Goal: Task Accomplishment & Management: Use online tool/utility

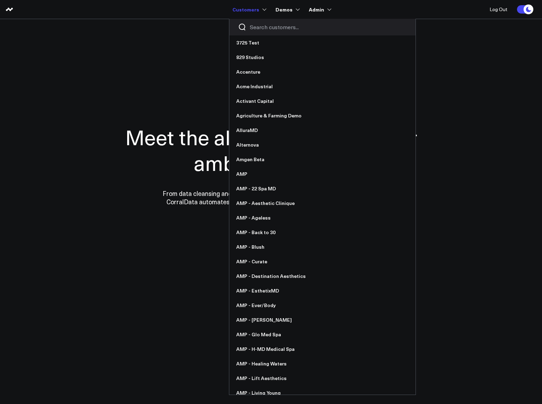
click at [272, 26] on input "Search customers input" at bounding box center [328, 27] width 157 height 8
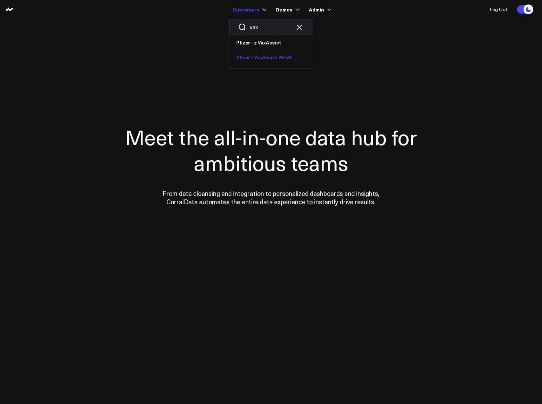
type input "vax"
click at [279, 56] on link "Pfizer - VaxAssist 25-26" at bounding box center [270, 57] width 83 height 15
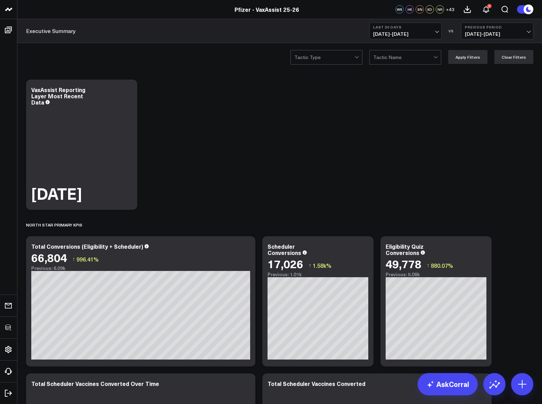
click at [387, 28] on b "Last 30 Days" at bounding box center [405, 27] width 65 height 4
click at [389, 61] on link "Last 7 Days" at bounding box center [405, 59] width 72 height 13
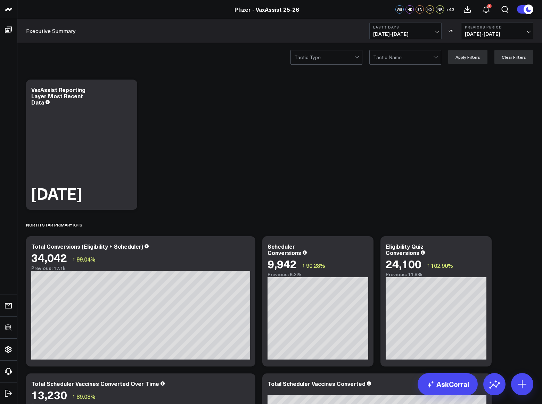
click at [334, 50] on div at bounding box center [324, 57] width 60 height 14
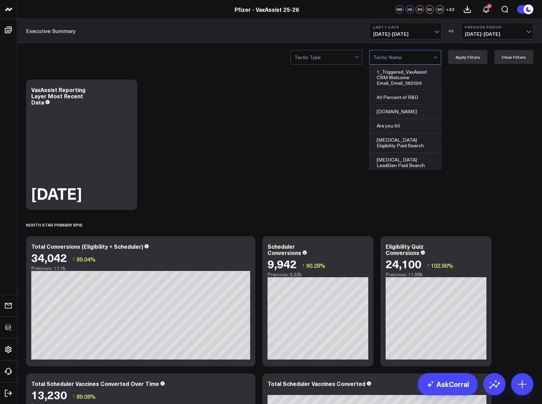
click at [413, 54] on div at bounding box center [403, 57] width 60 height 14
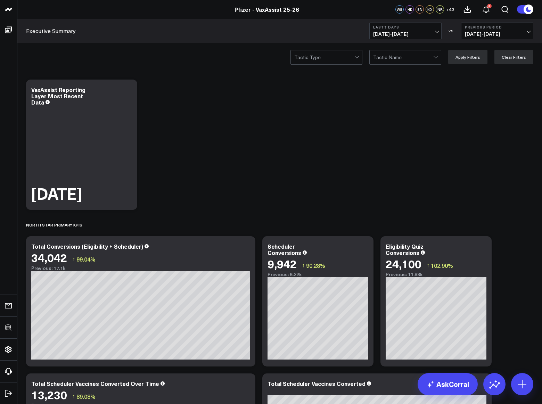
click at [422, 53] on div at bounding box center [403, 57] width 60 height 14
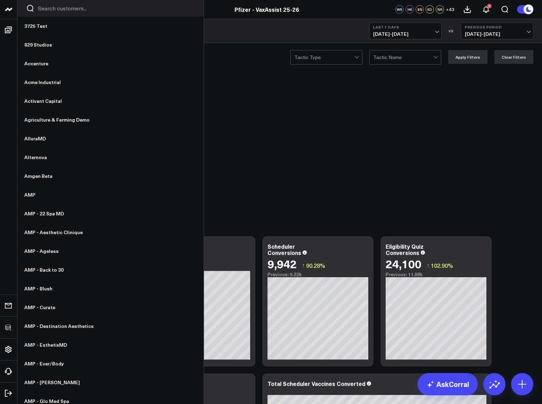
click at [55, 10] on input "Search customers input" at bounding box center [116, 9] width 157 height 8
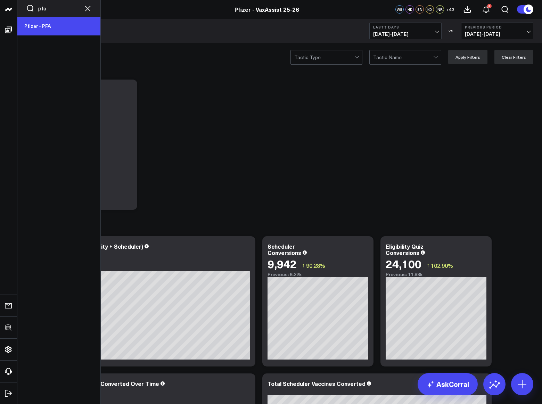
type input "pfa"
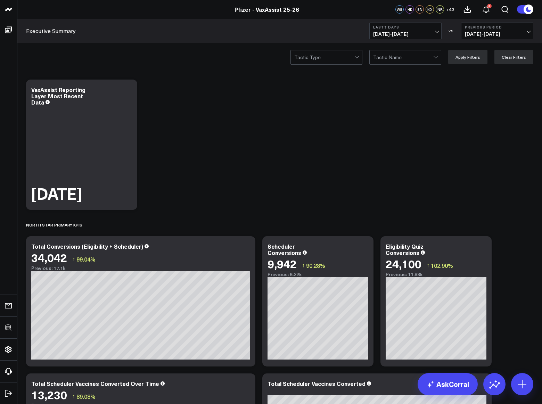
click at [483, 31] on span "08/28/25 - 09/03/25" at bounding box center [496, 34] width 65 height 6
click at [481, 72] on link "YoY" at bounding box center [497, 72] width 72 height 13
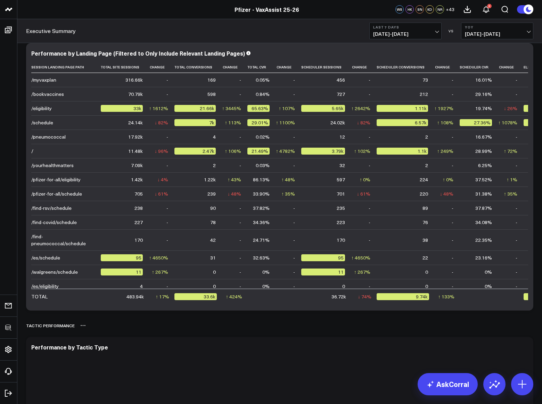
scroll to position [1579, 0]
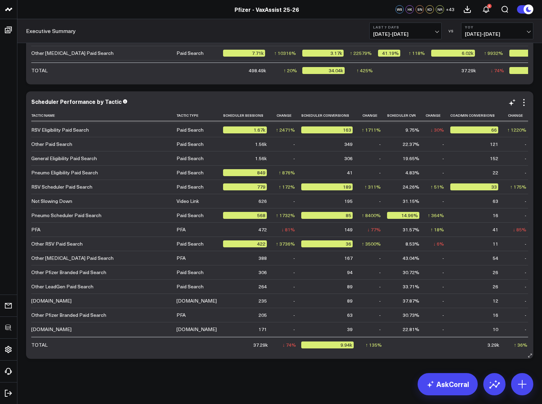
scroll to position [0, 0]
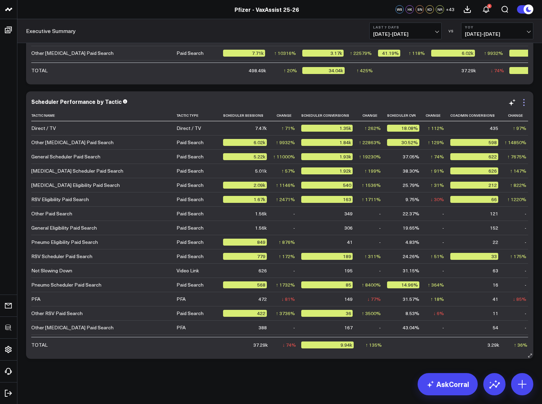
click at [523, 103] on icon at bounding box center [523, 102] width 1 height 1
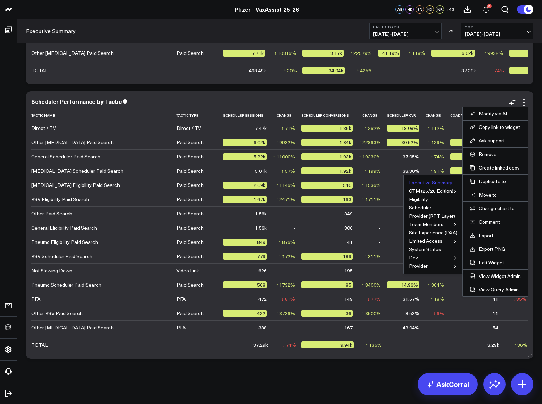
click at [438, 181] on button "Executive Summary" at bounding box center [430, 182] width 43 height 5
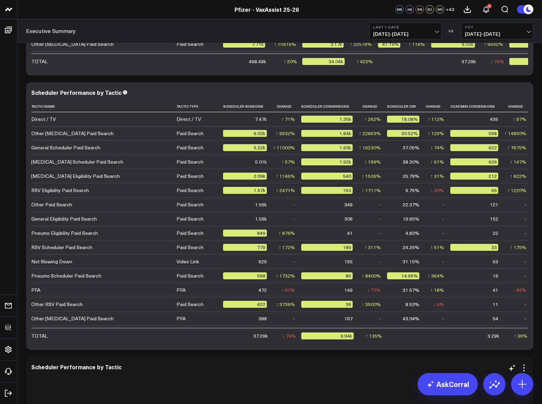
scroll to position [2201, 0]
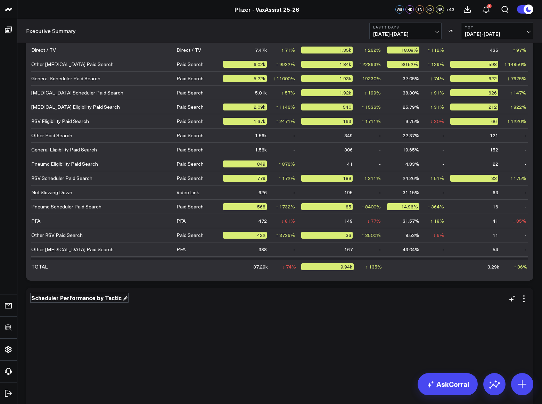
click at [116, 300] on div "Scheduler Performance by Tactic" at bounding box center [79, 298] width 96 height 8
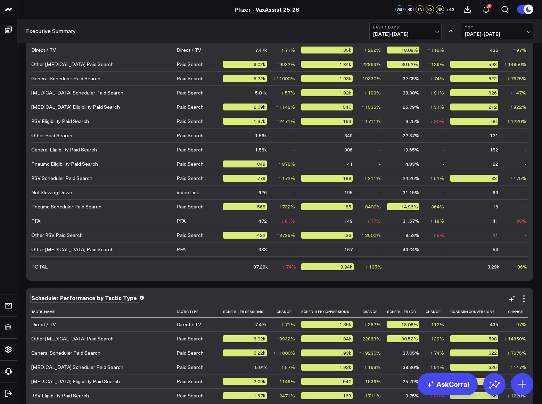
drag, startPoint x: 523, startPoint y: 298, endPoint x: 506, endPoint y: 327, distance: 33.6
click at [523, 298] on icon at bounding box center [523, 298] width 1 height 1
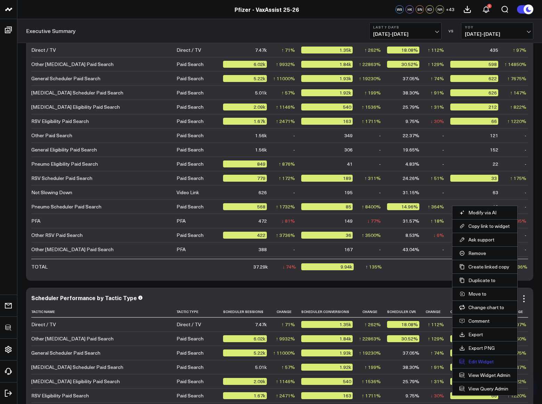
click at [477, 360] on button "Edit Widget" at bounding box center [484, 361] width 51 height 6
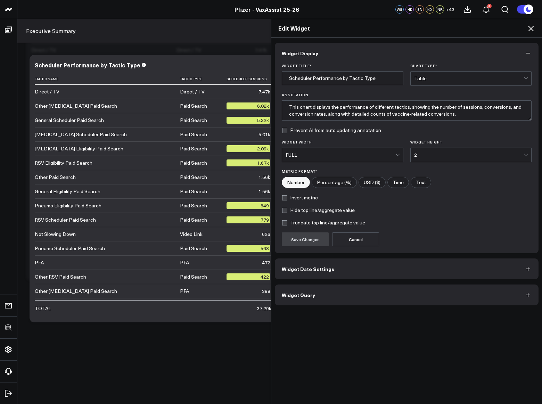
click at [339, 296] on button "Widget Query" at bounding box center [406, 294] width 263 height 21
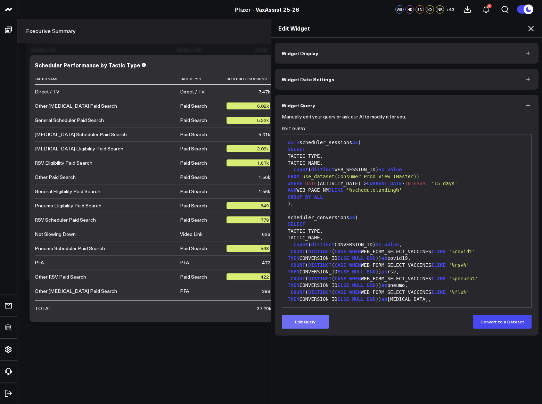
click at [309, 320] on button "Edit Query" at bounding box center [305, 321] width 47 height 14
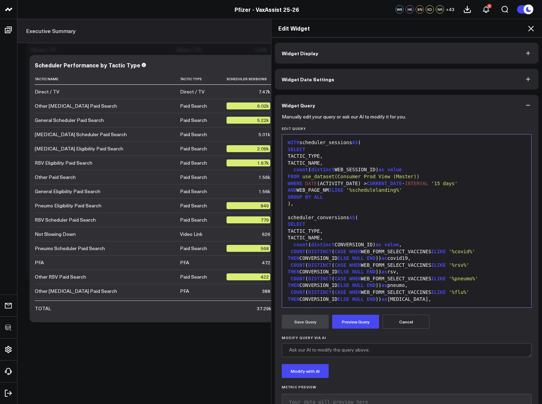
click at [322, 157] on div "TACTIC_TYPE," at bounding box center [406, 156] width 242 height 7
click at [325, 163] on div "TACTIC_NAME," at bounding box center [406, 163] width 242 height 7
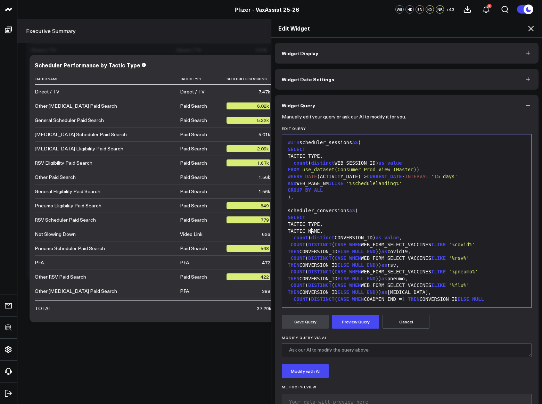
click at [309, 230] on div "TACTIC_NAME," at bounding box center [406, 231] width 242 height 7
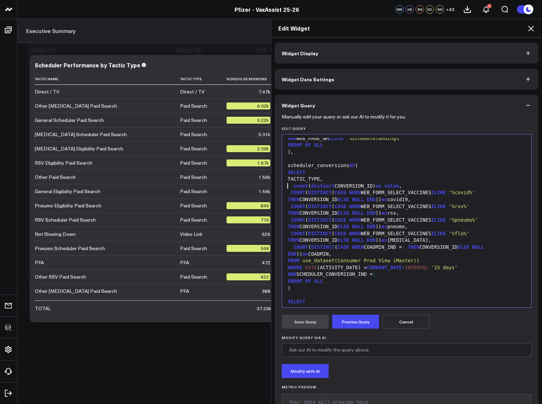
scroll to position [117, 0]
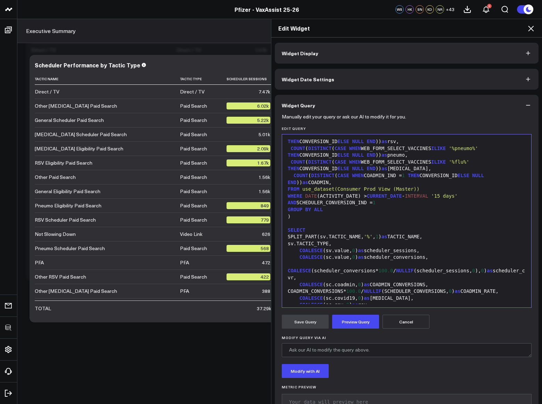
click at [328, 243] on div "sv.TACTIC_TYPE," at bounding box center [406, 243] width 242 height 7
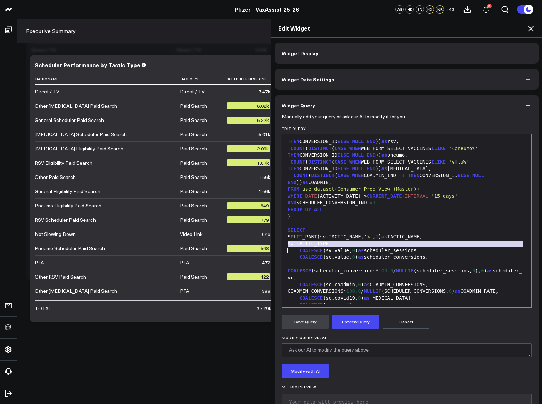
click at [335, 237] on div "SPLIT_PART(sv.TACTIC_NAME, '%' , 1 ) as TACTIC_NAME," at bounding box center [406, 236] width 242 height 7
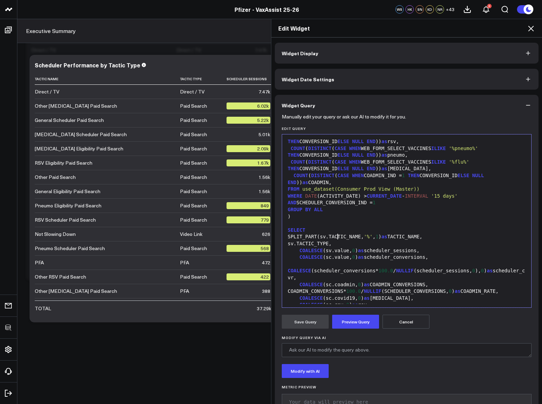
click at [335, 237] on div "SPLIT_PART(sv.TACTIC_NAME, '%' , 1 ) as TACTIC_NAME," at bounding box center [406, 236] width 242 height 7
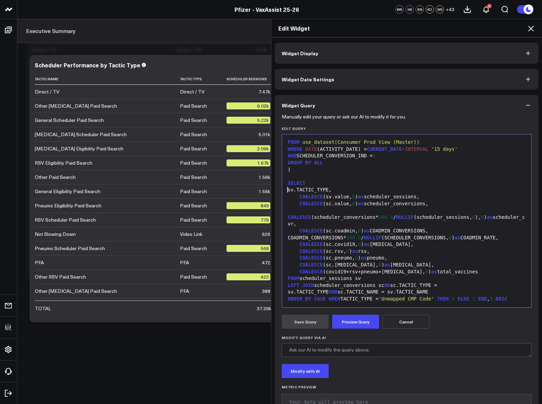
scroll to position [5, 0]
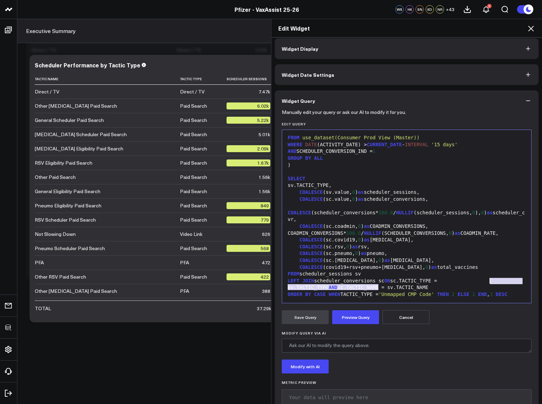
drag, startPoint x: 432, startPoint y: 287, endPoint x: 487, endPoint y: 282, distance: 55.1
click at [487, 282] on div "LEFT JOIN scheduler_conversions sc ON sc.TACTIC_TYPE = sv.TACTIC_TYPE AND sc.TA…" at bounding box center [406, 284] width 242 height 14
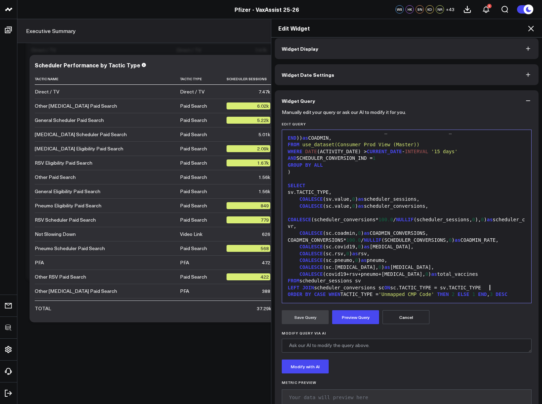
scroll to position [157, 0]
click at [352, 313] on button "Preview Query" at bounding box center [355, 317] width 47 height 14
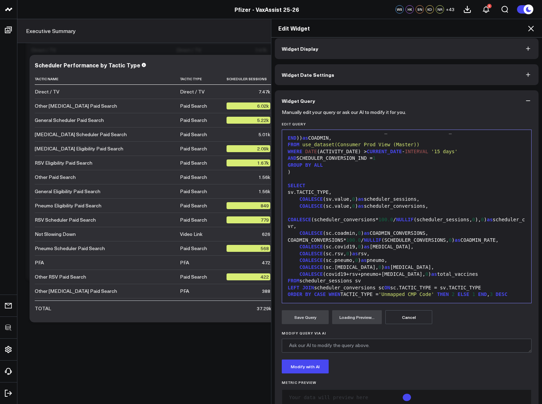
scroll to position [23, 0]
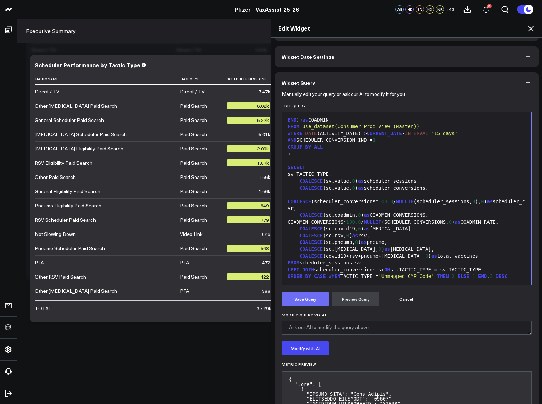
click at [304, 302] on button "Save Query" at bounding box center [305, 299] width 47 height 14
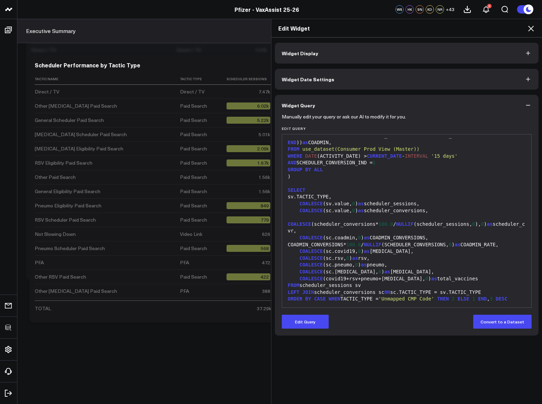
scroll to position [143, 0]
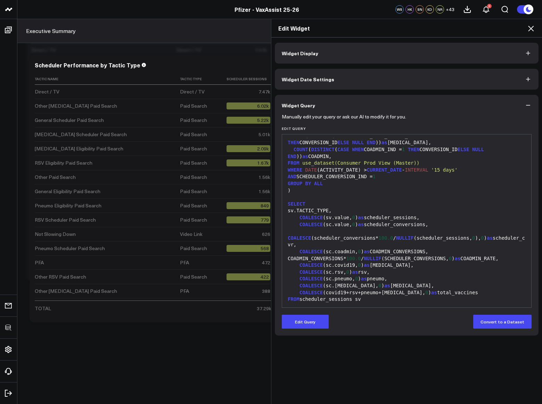
click at [530, 28] on icon at bounding box center [531, 29] width 6 height 6
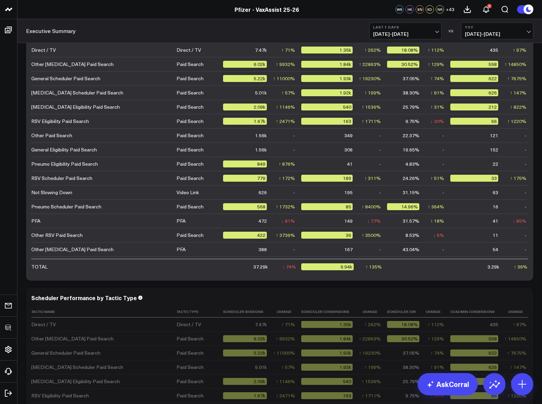
scroll to position [2397, 0]
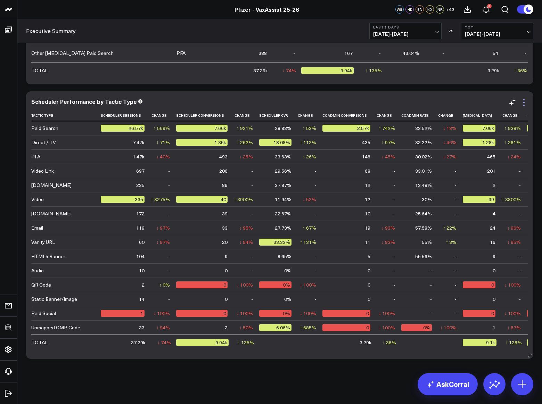
click at [525, 102] on icon at bounding box center [523, 102] width 8 height 8
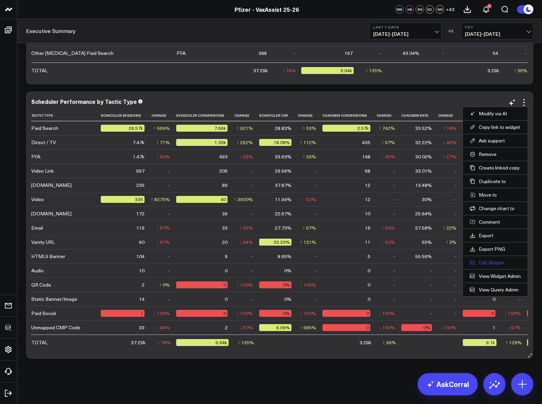
click at [485, 259] on button "Edit Widget" at bounding box center [494, 262] width 51 height 6
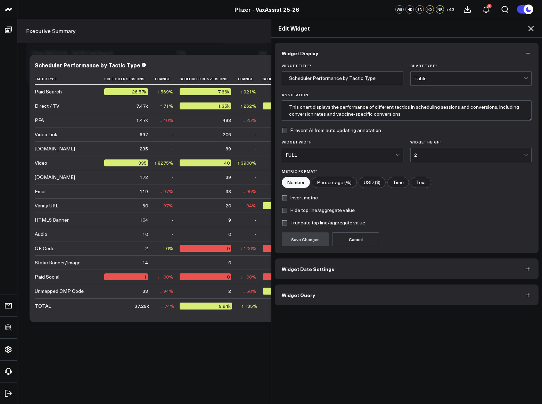
click at [344, 296] on button "Widget Query" at bounding box center [406, 294] width 263 height 21
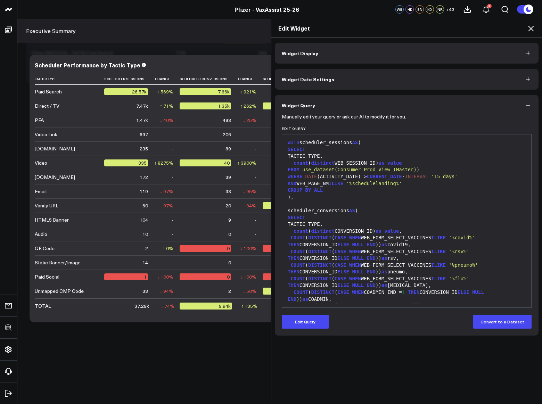
scroll to position [150, 0]
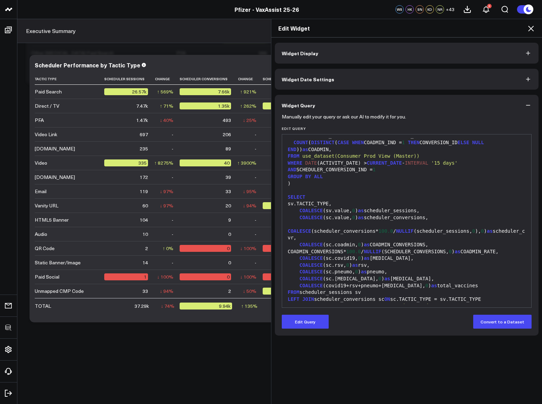
click at [312, 317] on button "Edit Query" at bounding box center [305, 321] width 47 height 14
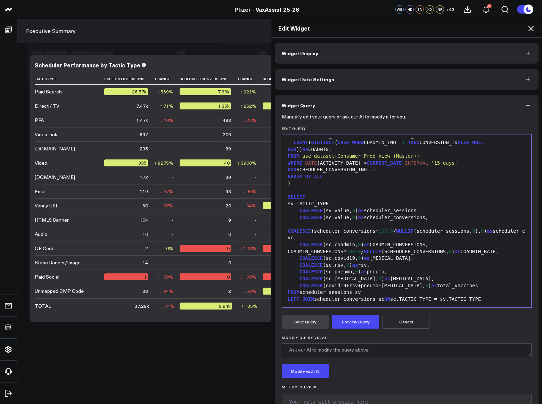
scroll to position [157, 0]
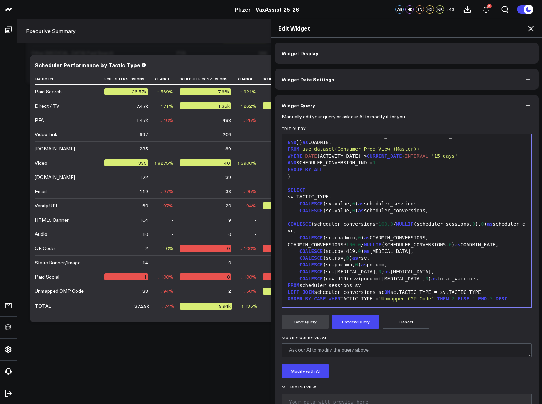
click at [386, 198] on div "sv.TACTIC_TYPE," at bounding box center [406, 196] width 242 height 7
click at [437, 203] on div "COALESCE (sv.value, 0 ) as scheduler_sessions," at bounding box center [406, 203] width 242 height 7
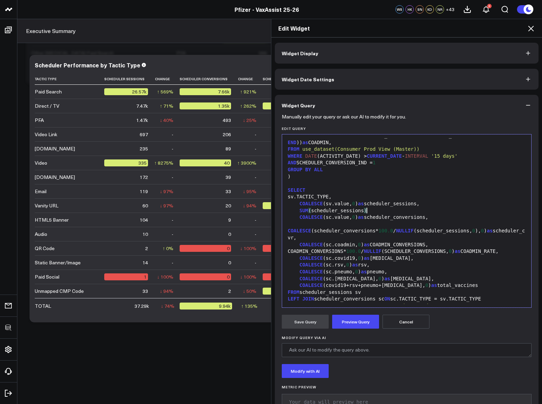
click at [295, 211] on div "SUM ( scheduler_sessions )" at bounding box center [406, 210] width 242 height 7
click at [471, 209] on div "scheduler_sessions* 100.00 / NULLIF ( SUM (scheduler_sessions)" at bounding box center [406, 210] width 242 height 7
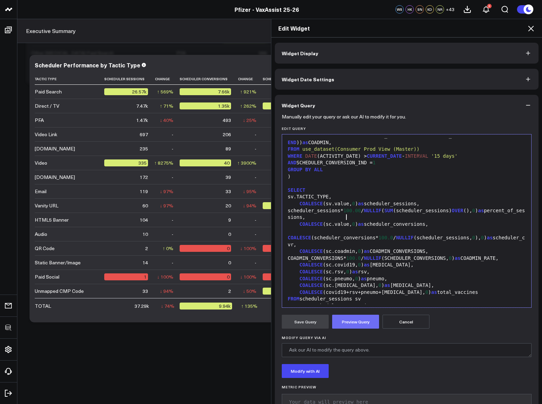
click at [352, 325] on button "Preview Query" at bounding box center [355, 321] width 47 height 14
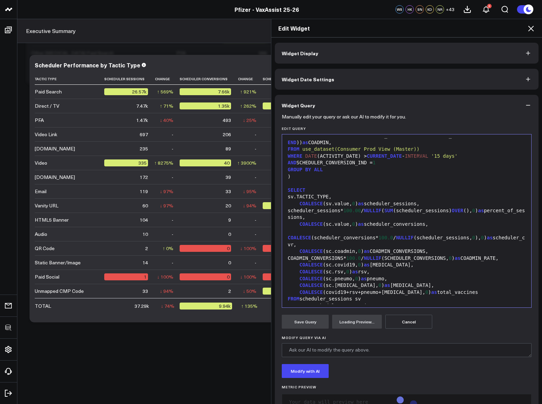
scroll to position [23, 0]
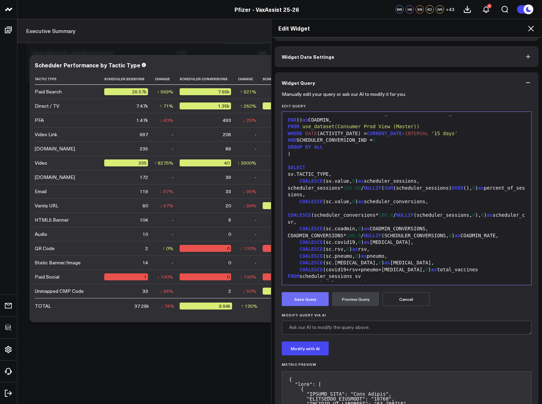
click at [307, 297] on button "Save Query" at bounding box center [305, 299] width 47 height 14
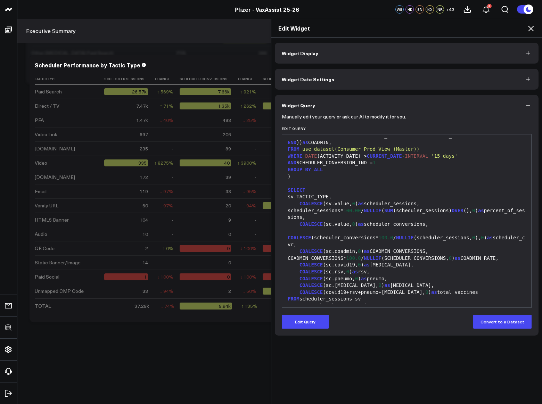
scroll to position [0, 0]
click at [530, 26] on icon at bounding box center [530, 28] width 8 height 8
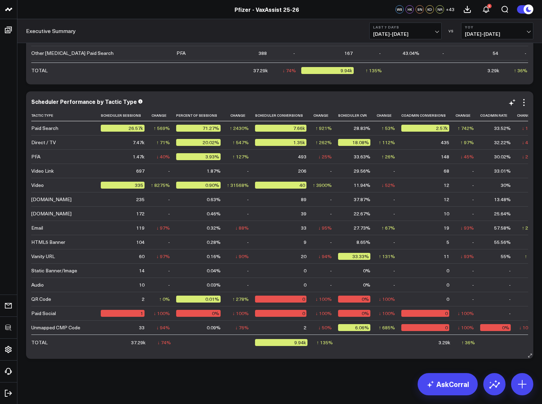
click at [266, 175] on td "206" at bounding box center [284, 170] width 58 height 14
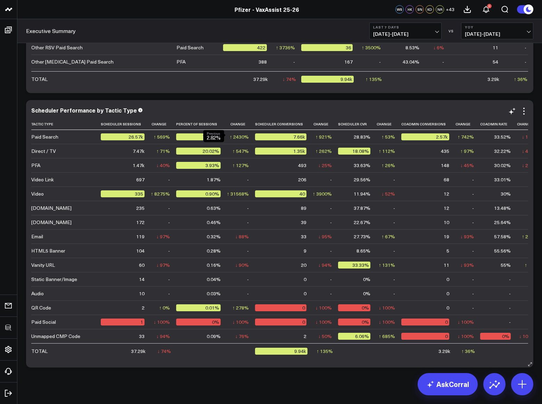
scroll to position [2392, 0]
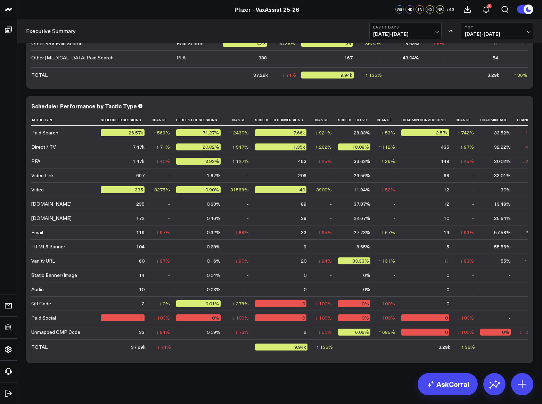
click at [484, 33] on span "09/04/24 - 09/10/24" at bounding box center [496, 34] width 65 height 6
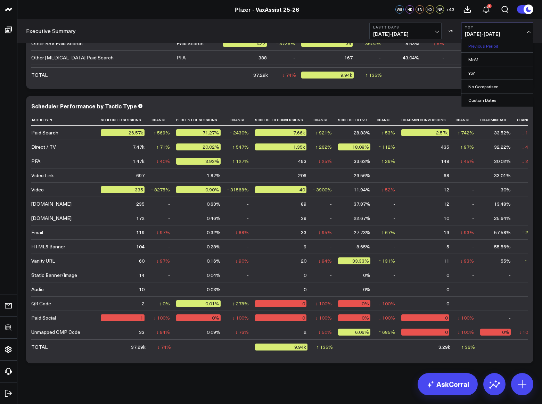
click at [476, 47] on link "Previous Period" at bounding box center [497, 45] width 72 height 13
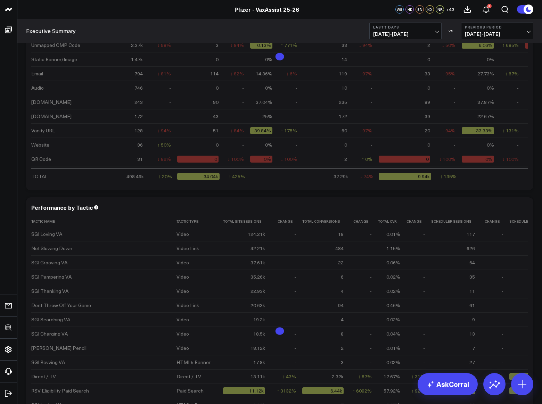
scroll to position [1604, 0]
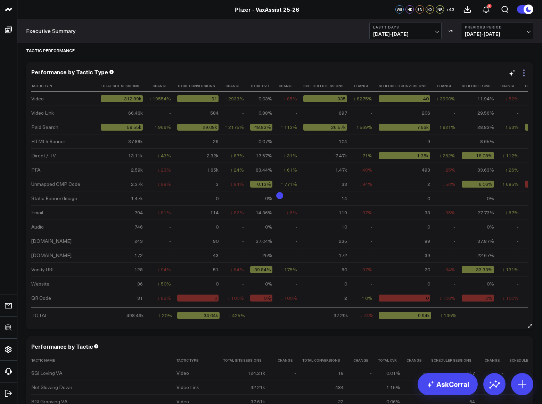
click at [526, 77] on icon at bounding box center [523, 73] width 8 height 8
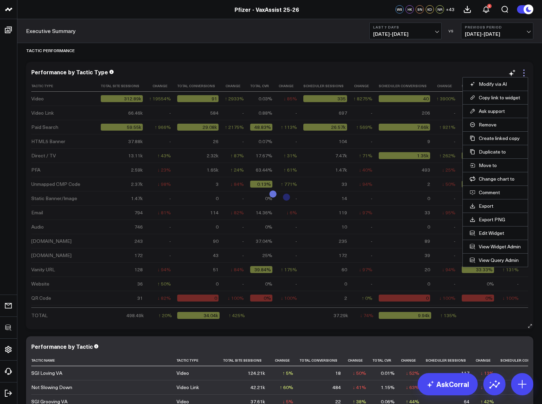
click at [524, 75] on icon at bounding box center [523, 73] width 8 height 8
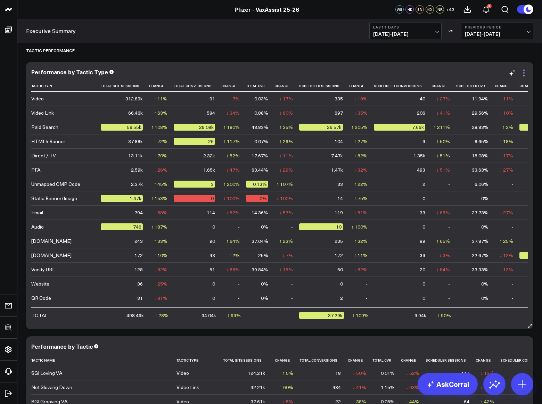
click at [525, 76] on icon at bounding box center [523, 73] width 8 height 8
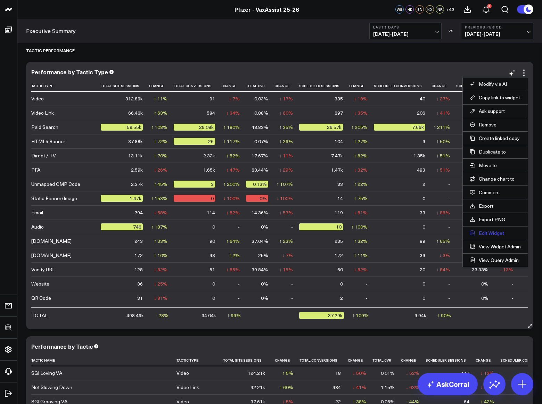
click at [490, 231] on button "Edit Widget" at bounding box center [494, 233] width 51 height 6
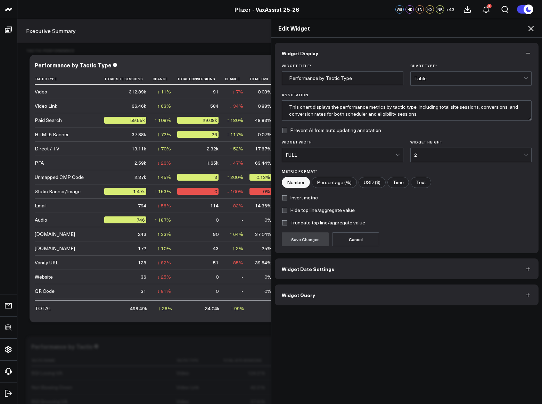
click at [330, 290] on button "Widget Query" at bounding box center [406, 294] width 263 height 21
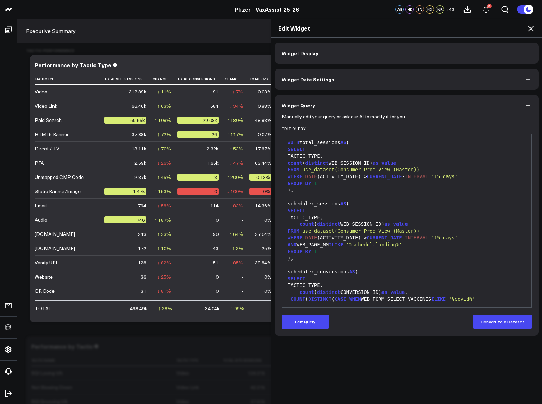
drag, startPoint x: 302, startPoint y: 322, endPoint x: 345, endPoint y: 261, distance: 74.9
click at [302, 322] on button "Edit Query" at bounding box center [305, 321] width 47 height 14
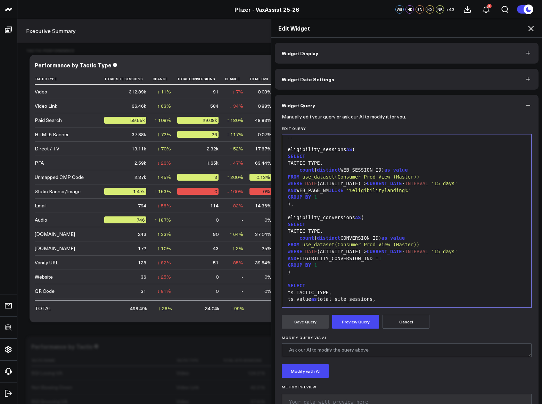
scroll to position [388, 0]
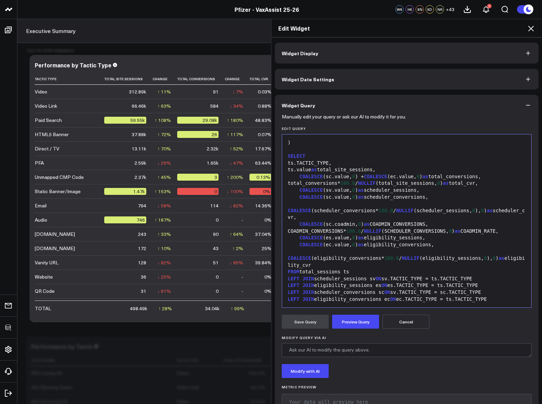
click at [426, 169] on div "ts.value as total_site_sessions," at bounding box center [406, 169] width 242 height 7
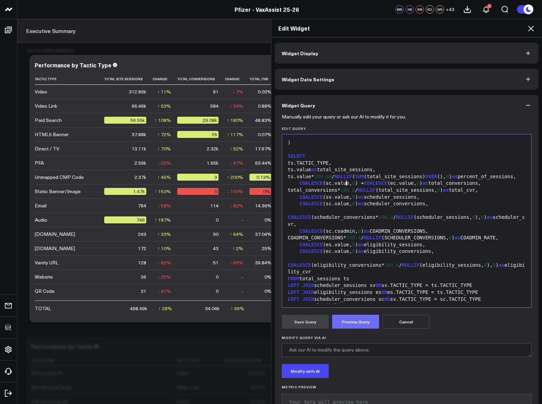
click at [369, 325] on button "Preview Query" at bounding box center [355, 321] width 47 height 14
click at [318, 322] on button "Save Query" at bounding box center [305, 321] width 47 height 14
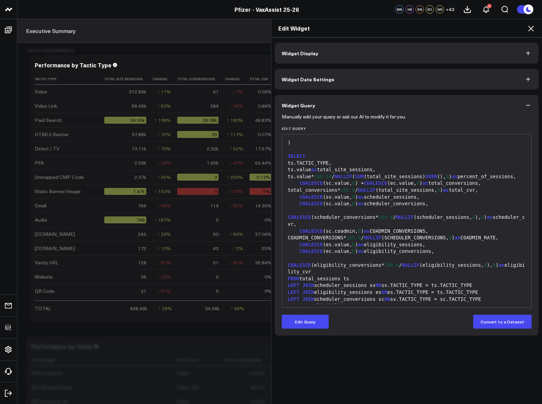
click at [529, 28] on icon at bounding box center [530, 28] width 8 height 8
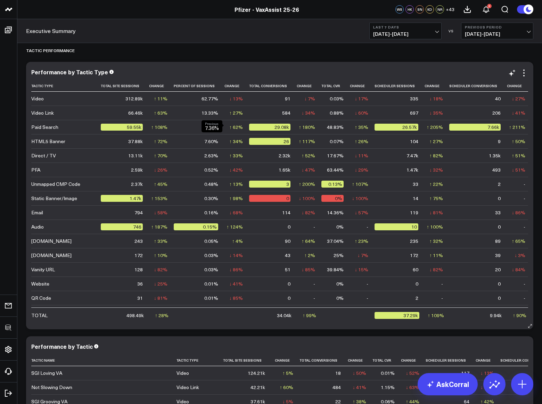
click at [229, 128] on div "↑ 62%" at bounding box center [236, 127] width 14 height 7
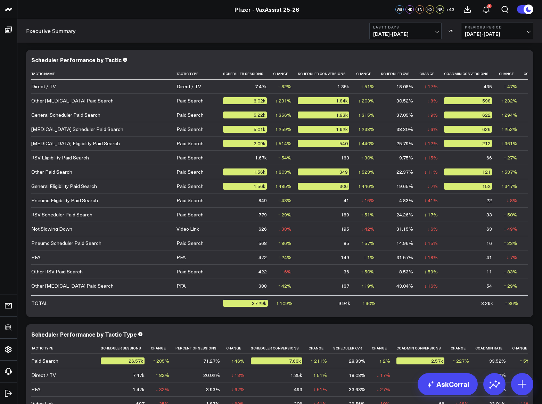
scroll to position [2397, 0]
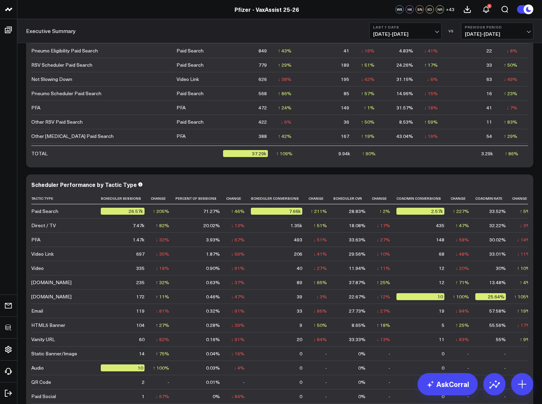
scroll to position [2373, 0]
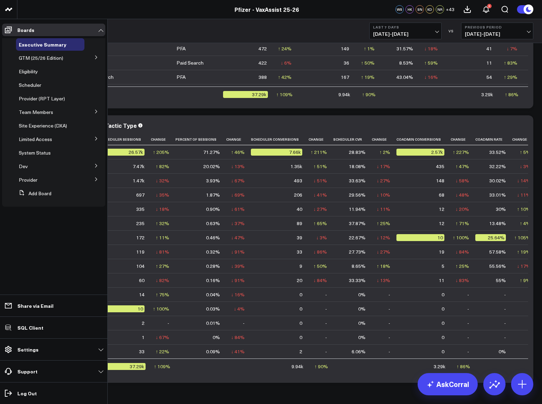
click at [96, 140] on icon at bounding box center [96, 138] width 2 height 3
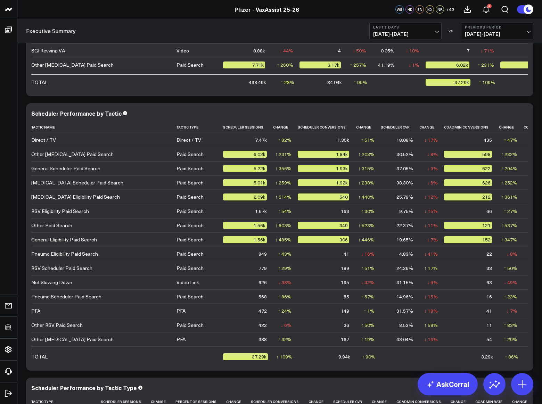
scroll to position [2107, 0]
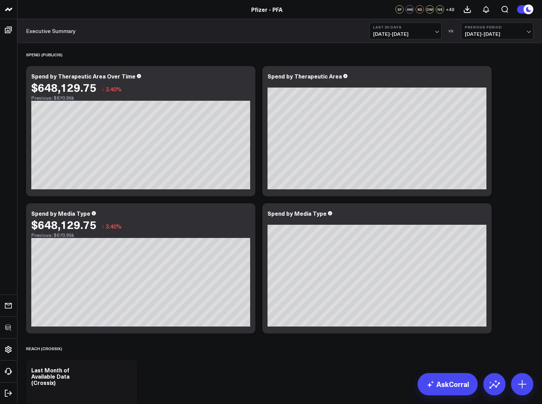
click at [410, 32] on span "08/12/25 - 09/10/25" at bounding box center [405, 34] width 65 height 6
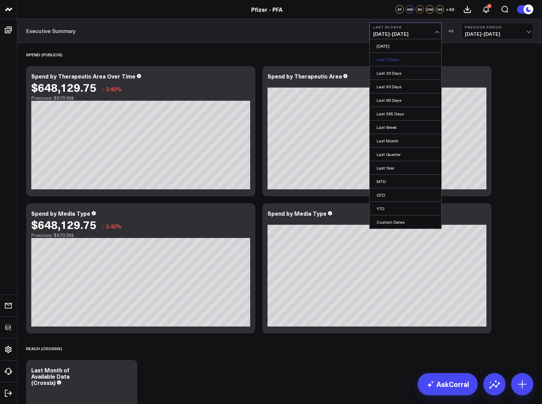
click at [402, 61] on link "Last 7 Days" at bounding box center [405, 59] width 72 height 13
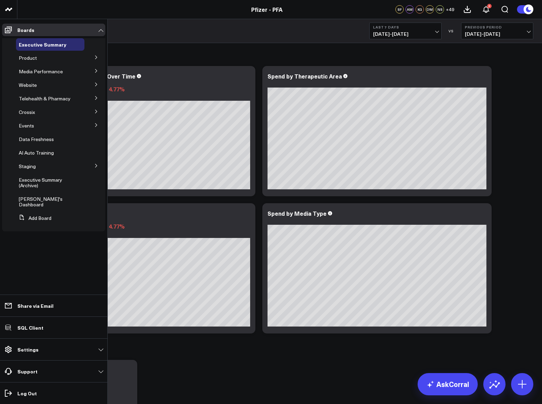
click at [96, 59] on icon at bounding box center [96, 57] width 4 height 4
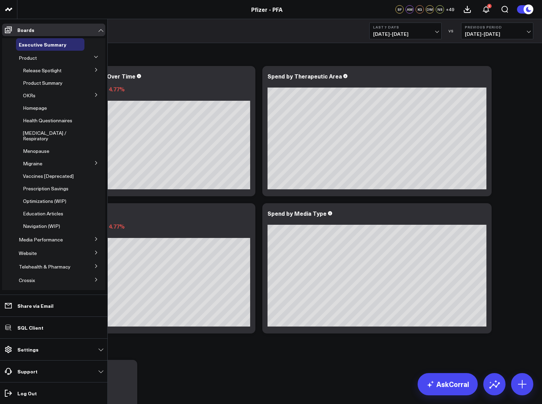
click at [94, 68] on icon at bounding box center [96, 70] width 4 height 4
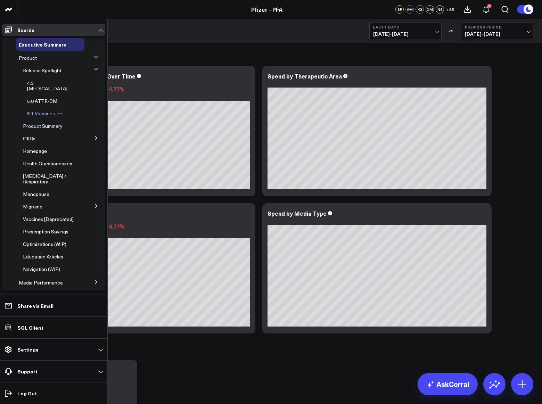
click at [41, 110] on span "5.1 Vaccines" at bounding box center [41, 113] width 28 height 7
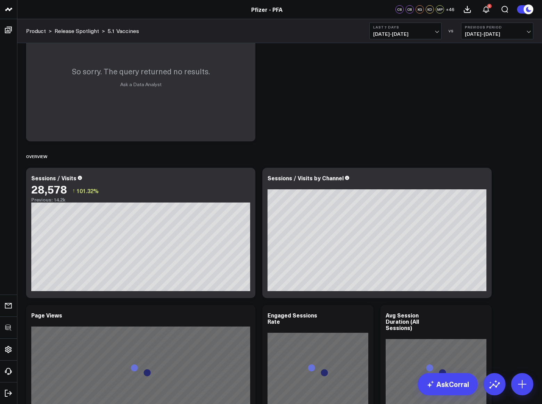
scroll to position [213, 0]
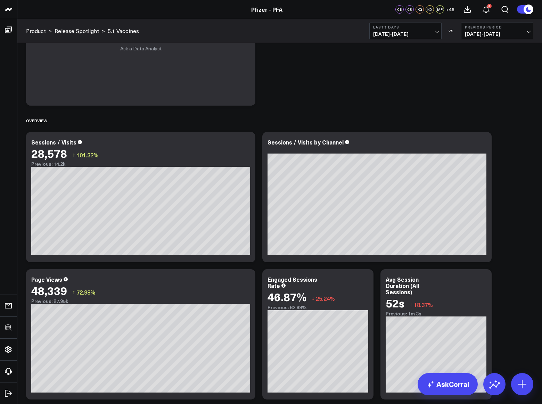
click at [410, 36] on span "09/04/25 - 09/10/25" at bounding box center [405, 34] width 65 height 6
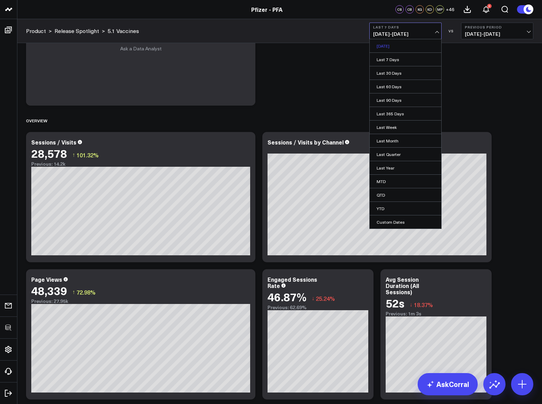
click at [395, 50] on link "Yesterday" at bounding box center [405, 45] width 72 height 13
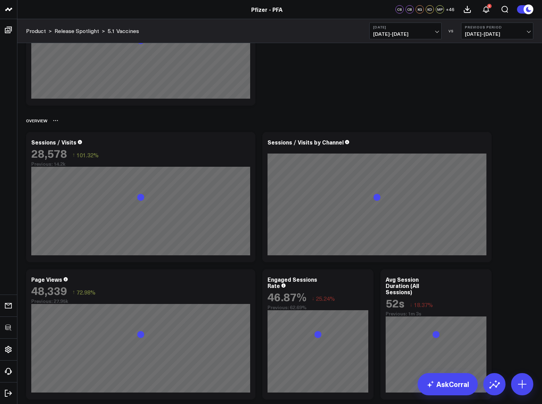
click at [522, 127] on div "Overview" at bounding box center [279, 120] width 507 height 16
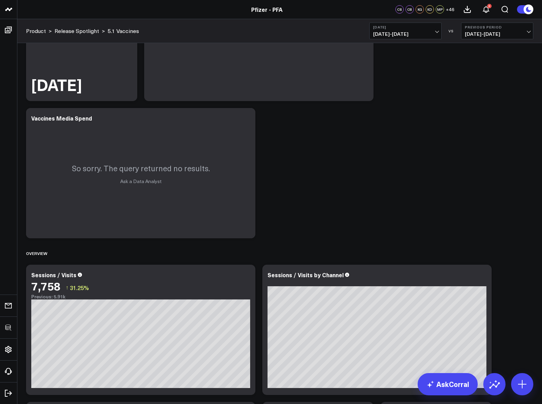
scroll to position [291, 0]
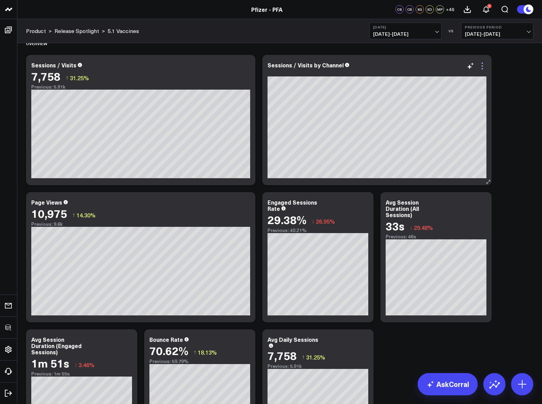
click at [484, 68] on icon at bounding box center [482, 66] width 8 height 8
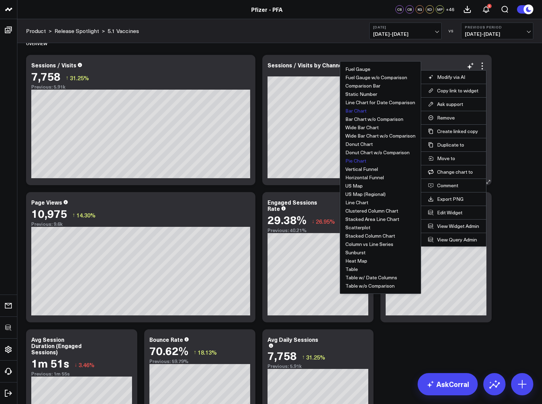
click at [355, 111] on button "Bar Chart" at bounding box center [355, 110] width 21 height 5
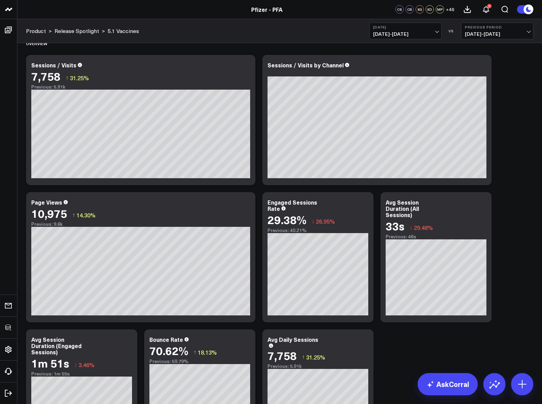
click at [482, 67] on icon at bounding box center [482, 66] width 8 height 8
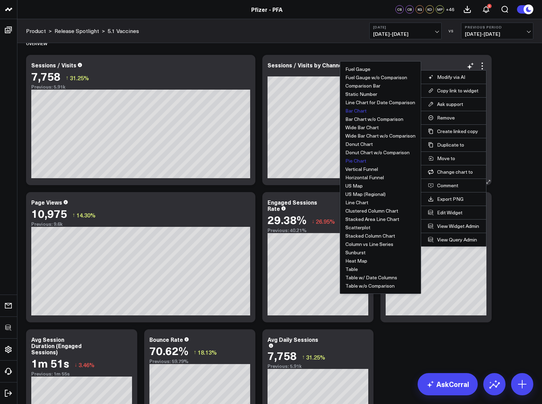
click at [353, 160] on button "Pie Chart" at bounding box center [355, 160] width 21 height 5
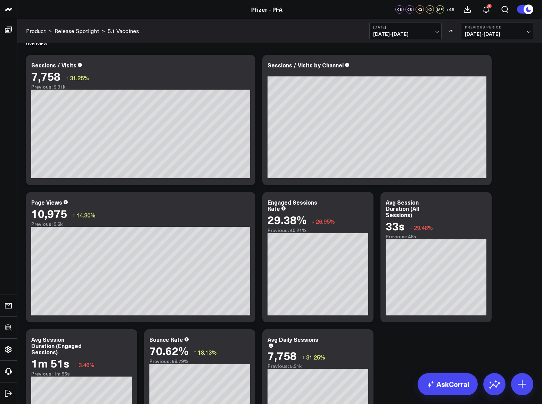
click at [430, 37] on button "Yesterday 09/10/25 - 09/10/25" at bounding box center [405, 31] width 72 height 17
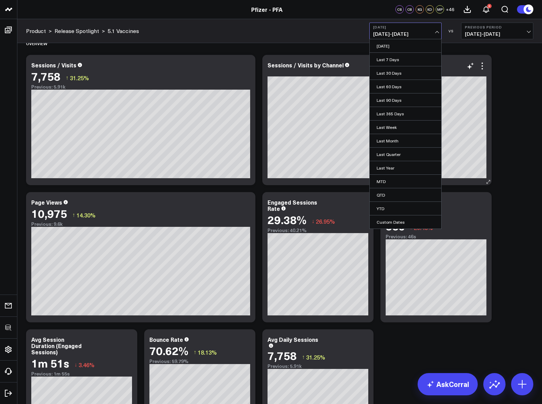
drag, startPoint x: 404, startPoint y: 57, endPoint x: 414, endPoint y: 60, distance: 11.1
click at [404, 57] on link "Last 7 Days" at bounding box center [405, 59] width 72 height 13
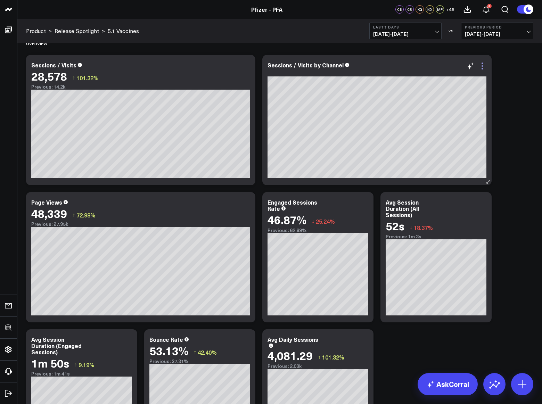
click at [479, 66] on icon at bounding box center [482, 66] width 8 height 8
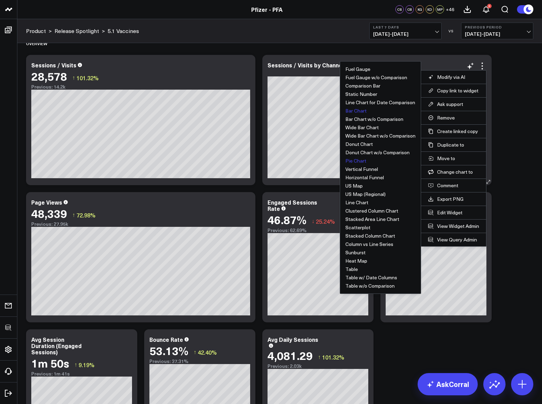
click at [358, 111] on button "Bar Chart" at bounding box center [355, 110] width 21 height 5
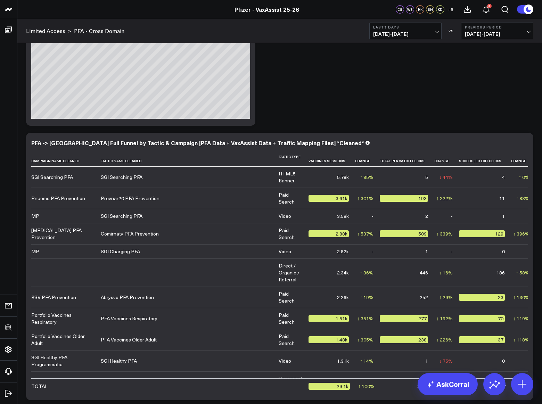
scroll to position [3061, 0]
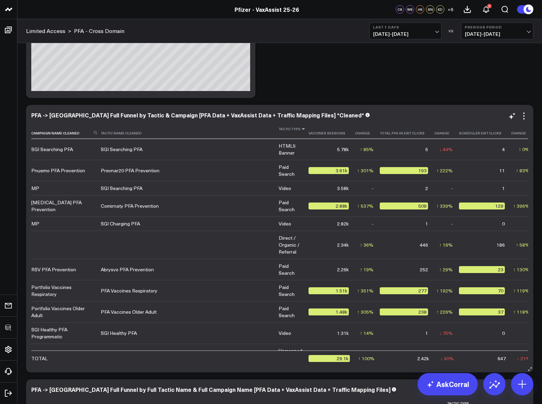
click at [300, 128] on icon at bounding box center [303, 129] width 6 height 4
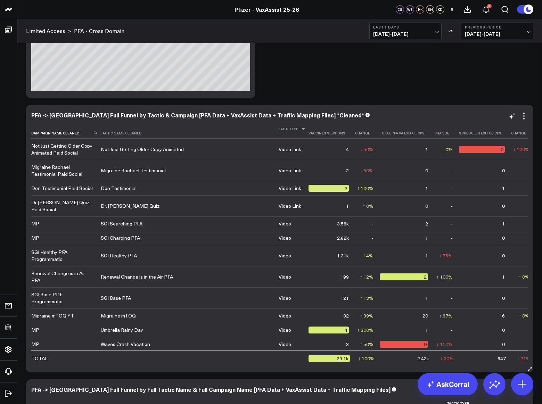
click at [300, 128] on icon at bounding box center [303, 129] width 6 height 4
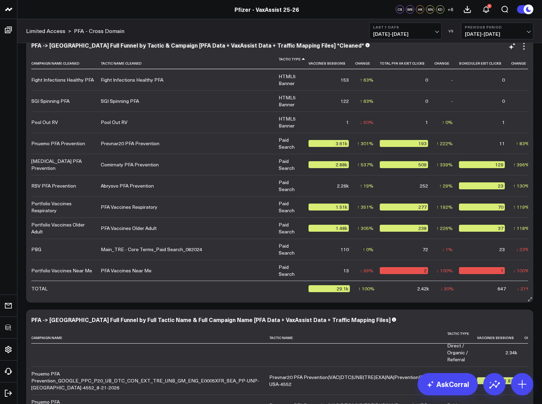
scroll to position [59, 0]
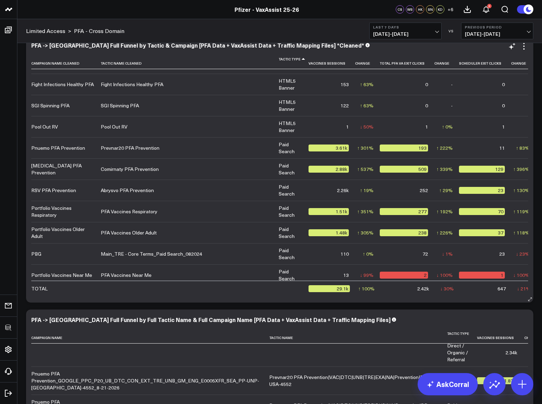
click at [62, 150] on div "Pnuemo PFA Prevention" at bounding box center [58, 147] width 54 height 7
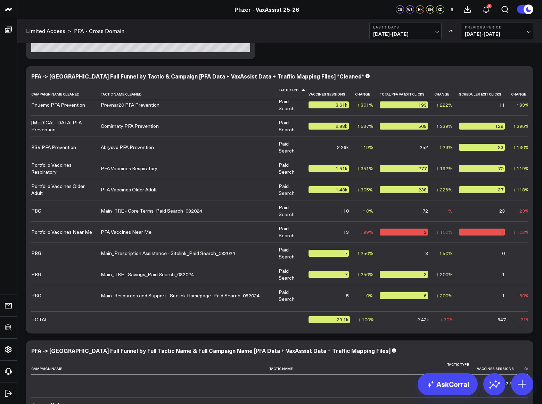
scroll to position [3090, 0]
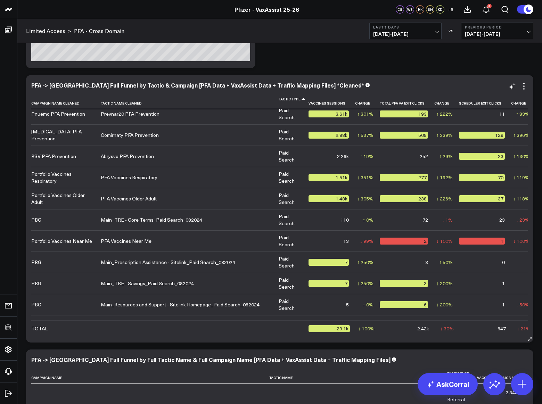
click at [336, 237] on td "13" at bounding box center [331, 240] width 47 height 21
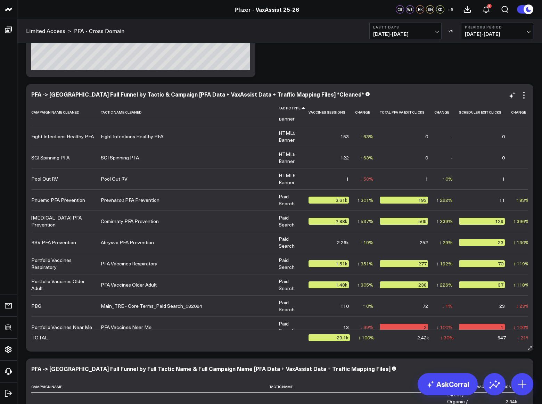
scroll to position [0, 0]
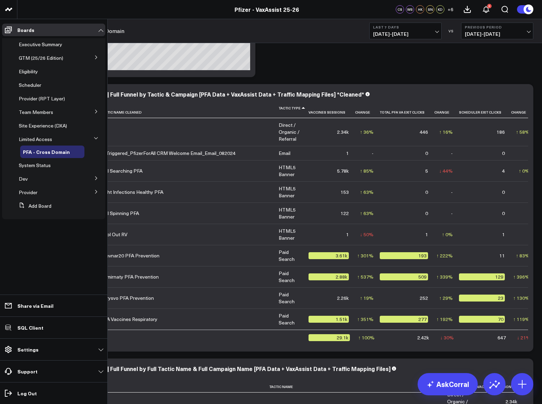
click at [97, 110] on icon at bounding box center [96, 111] width 4 height 4
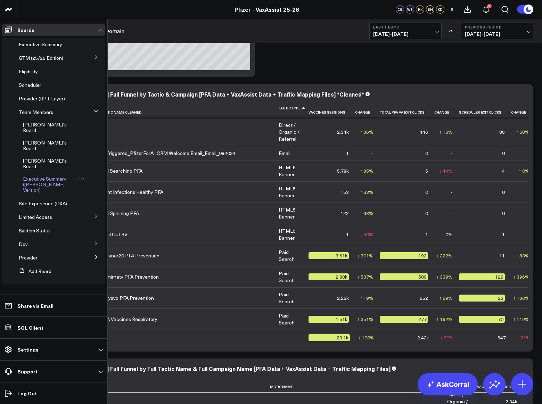
click at [47, 175] on span "Executive Summary ([PERSON_NAME] Version)" at bounding box center [44, 184] width 43 height 18
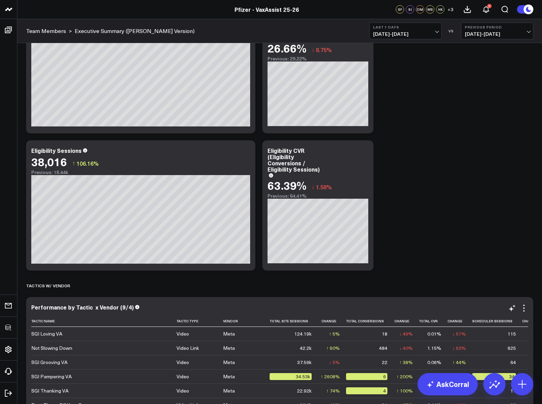
scroll to position [1301, 0]
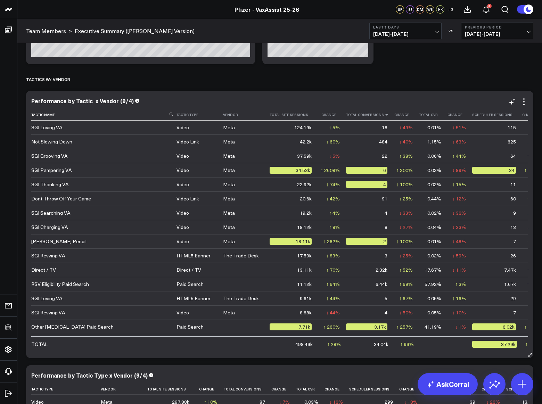
click at [384, 113] on icon at bounding box center [387, 114] width 6 height 4
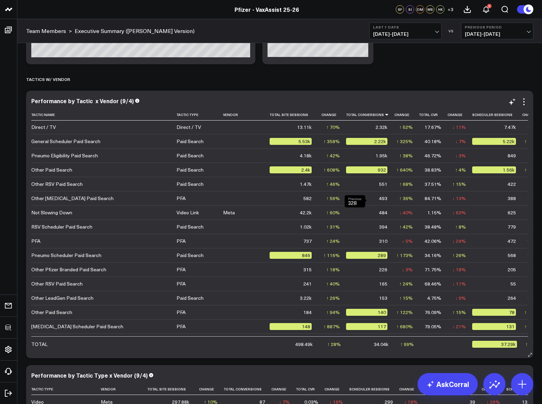
scroll to position [81, 0]
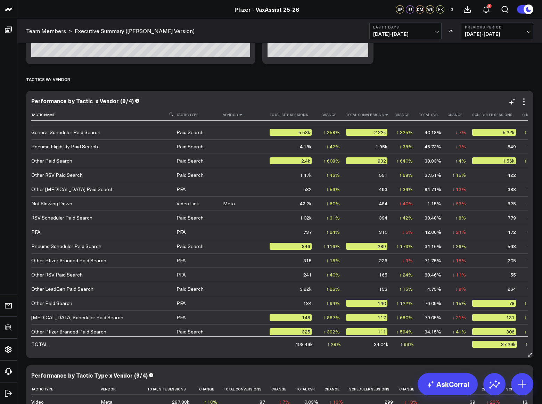
click at [238, 115] on icon at bounding box center [241, 114] width 6 height 4
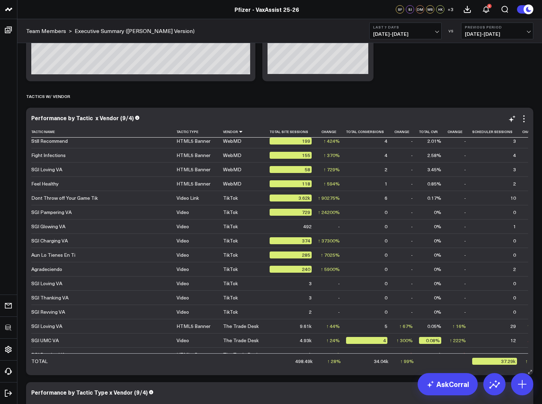
scroll to position [0, 0]
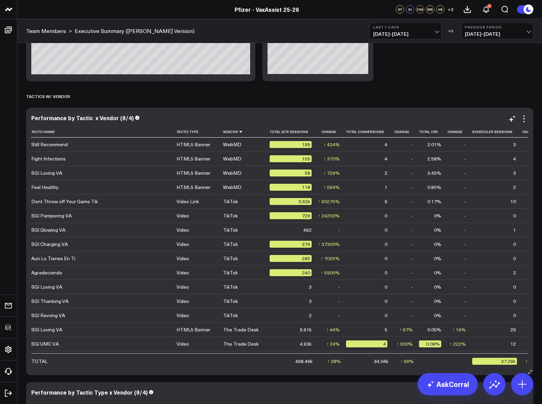
click at [238, 131] on icon at bounding box center [241, 131] width 6 height 4
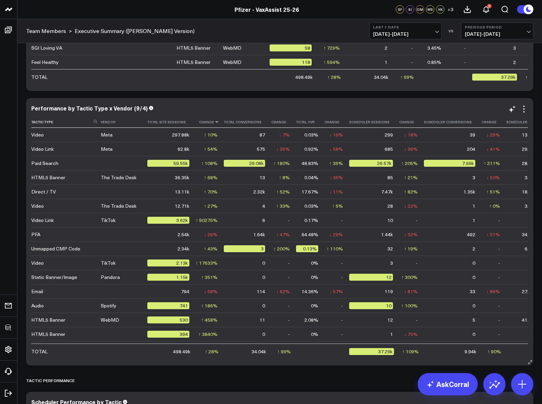
click at [214, 120] on icon at bounding box center [217, 122] width 6 height 4
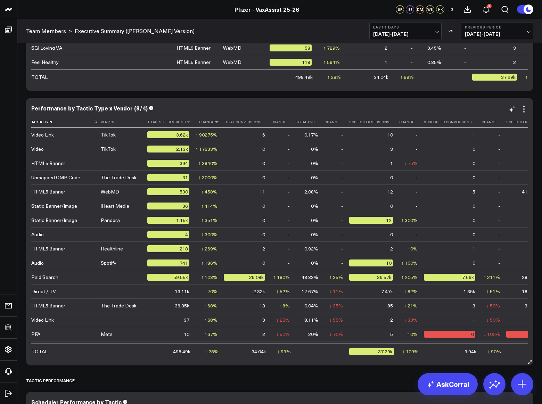
click at [165, 123] on th "Total Site Sessions" at bounding box center [171, 121] width 48 height 11
click at [186, 122] on icon at bounding box center [189, 122] width 6 height 4
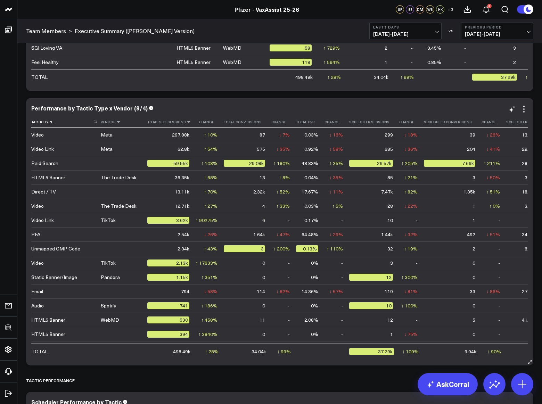
click at [118, 120] on icon at bounding box center [119, 122] width 6 height 4
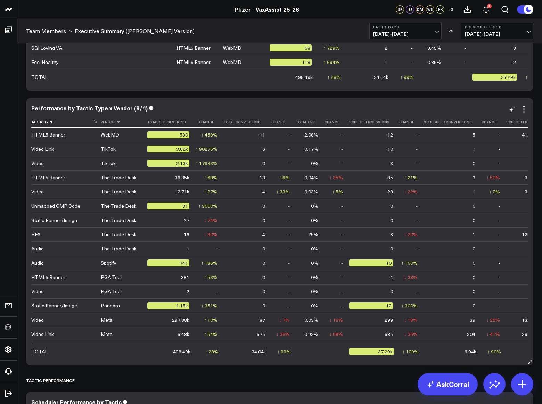
click at [118, 120] on icon at bounding box center [119, 122] width 6 height 4
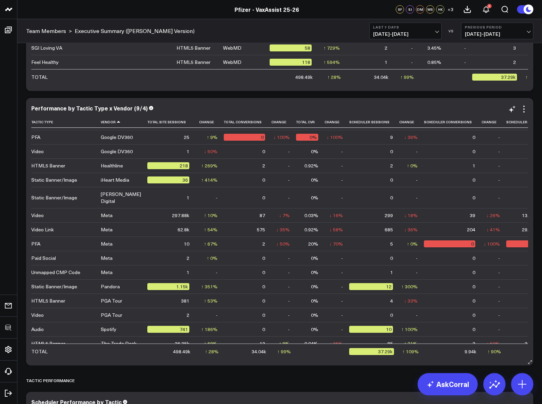
scroll to position [382, 0]
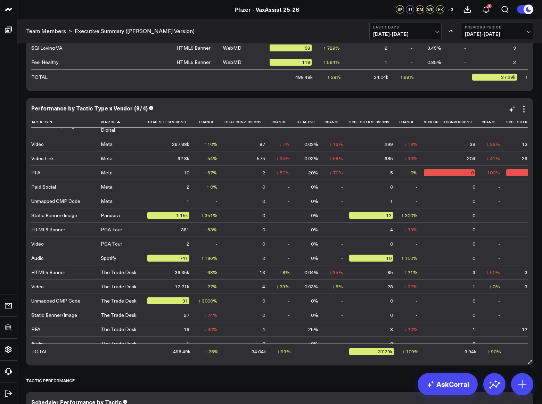
click at [261, 122] on icon at bounding box center [264, 122] width 6 height 4
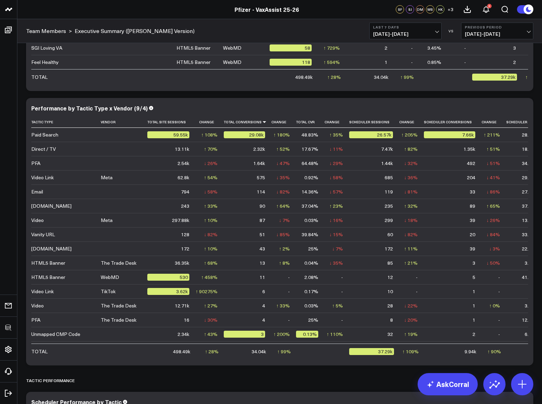
scroll to position [1845, 0]
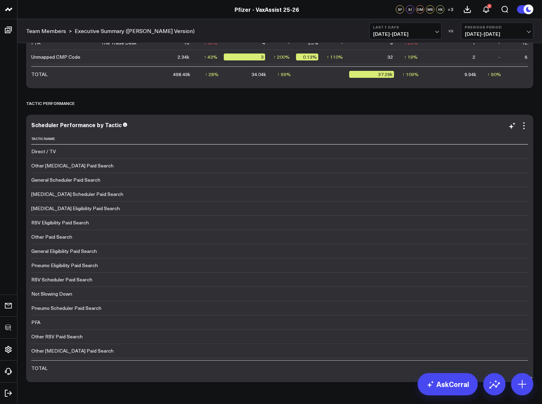
click at [524, 121] on div "Scheduler Performance by Tactic Tactic Name Tactic Type Scheduler Sessions Chan…" at bounding box center [279, 248] width 507 height 267
click at [524, 124] on icon at bounding box center [523, 125] width 8 height 8
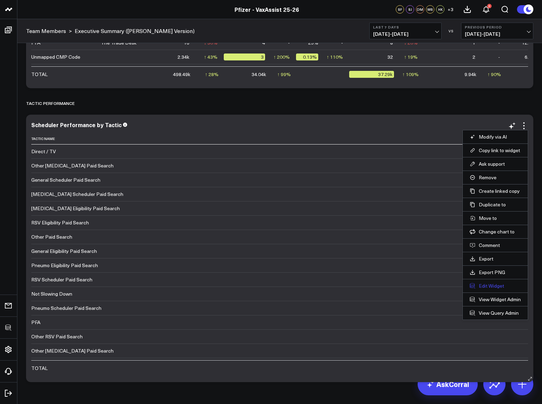
click at [489, 284] on button "Edit Widget" at bounding box center [494, 286] width 51 height 6
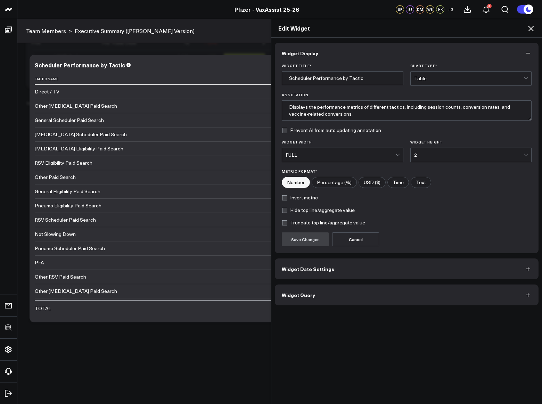
click at [317, 298] on button "Widget Query" at bounding box center [406, 294] width 263 height 21
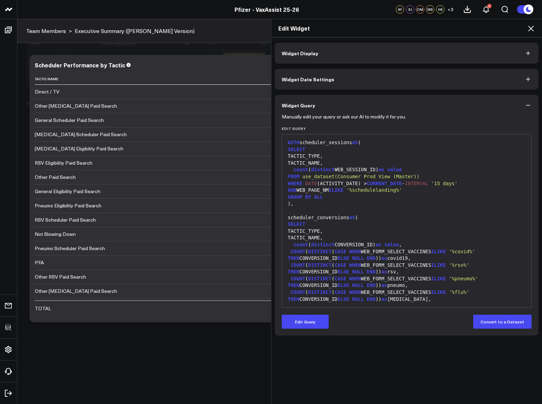
drag, startPoint x: 304, startPoint y: 320, endPoint x: 312, endPoint y: 283, distance: 37.7
click at [304, 320] on button "Edit Query" at bounding box center [305, 321] width 47 height 14
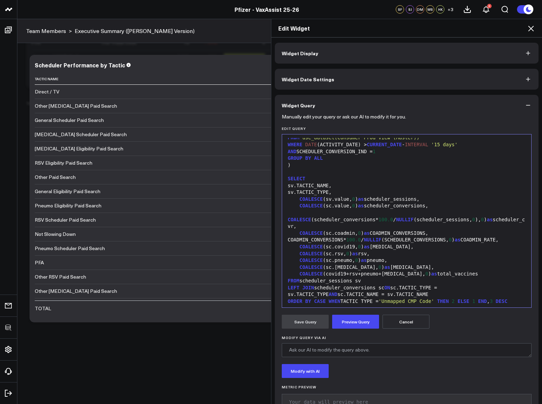
scroll to position [184, 0]
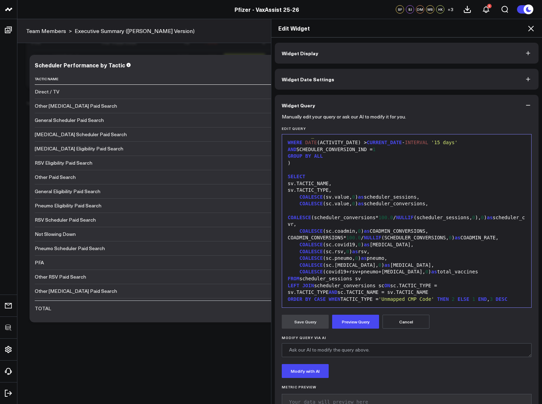
click at [297, 183] on div "sv.TACTIC_NAME," at bounding box center [406, 183] width 242 height 7
click at [370, 182] on div "SPLIT_PART ( sv.TACTIC_NAME," at bounding box center [406, 183] width 242 height 7
click at [366, 320] on button "Preview Query" at bounding box center [355, 321] width 47 height 14
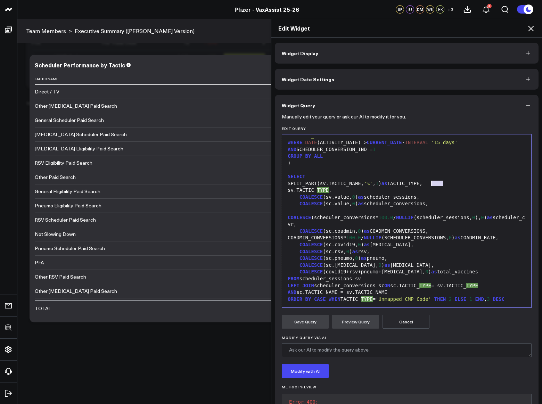
drag, startPoint x: 440, startPoint y: 182, endPoint x: 427, endPoint y: 182, distance: 12.8
click at [428, 182] on div "SPLIT_PART(sv.TACTIC_NAME, '%' , 1 ) as TACTIC_TYPE," at bounding box center [406, 183] width 242 height 7
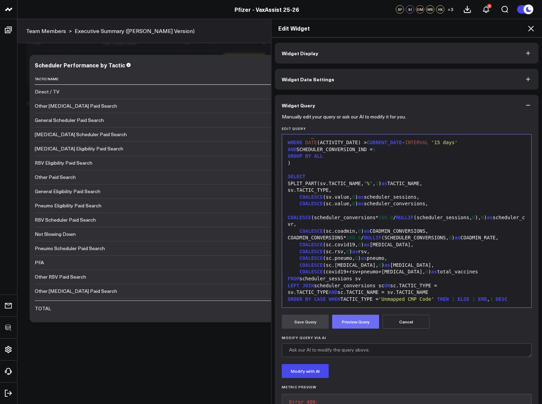
click at [362, 319] on button "Preview Query" at bounding box center [355, 321] width 47 height 14
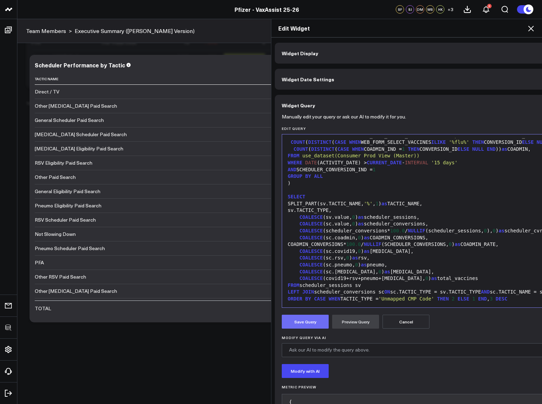
scroll to position [75, 0]
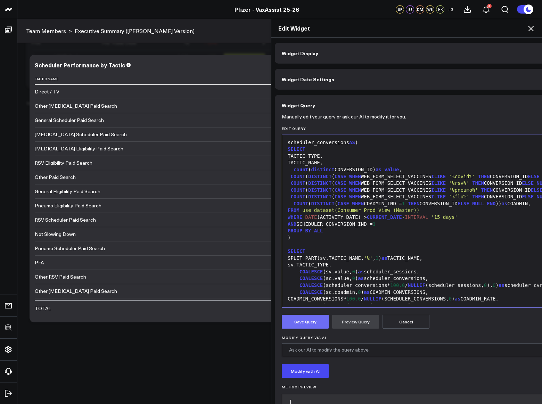
click at [301, 320] on button "Save Query" at bounding box center [305, 321] width 47 height 14
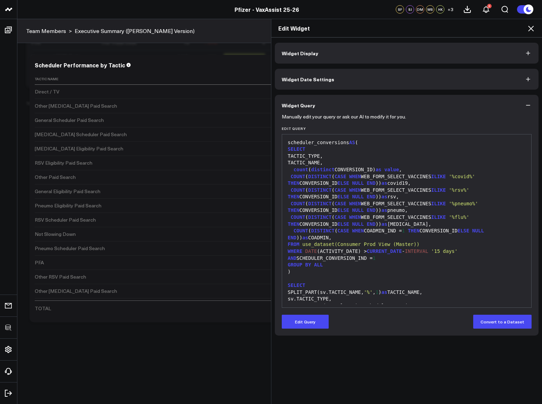
click at [530, 28] on icon at bounding box center [531, 29] width 6 height 6
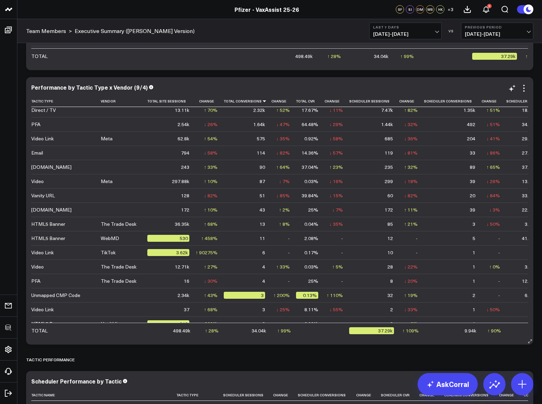
scroll to position [27, 0]
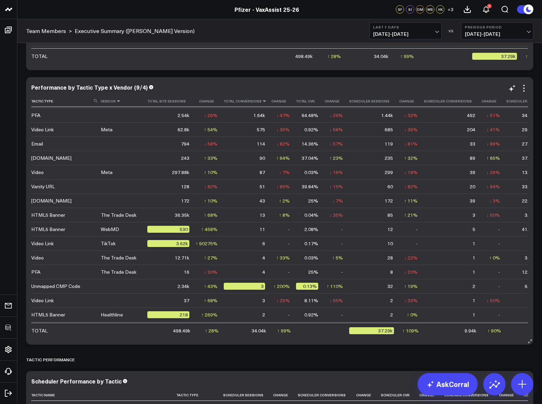
click at [117, 103] on icon at bounding box center [119, 101] width 6 height 4
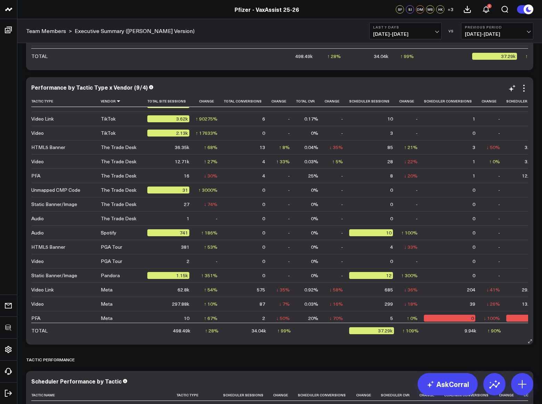
scroll to position [0, 0]
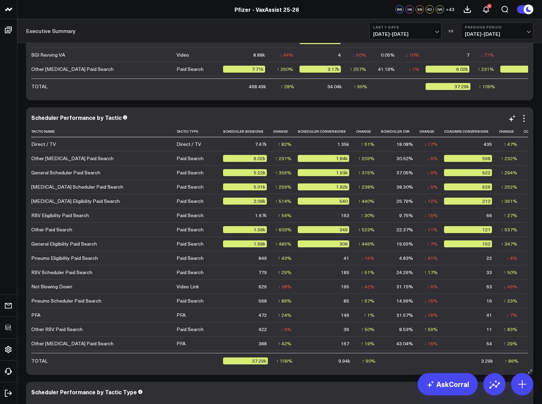
click at [532, 165] on div "Scheduler Performance by Tactic Tactic Name Tactic Type Scheduler Sessions Chan…" at bounding box center [279, 240] width 507 height 267
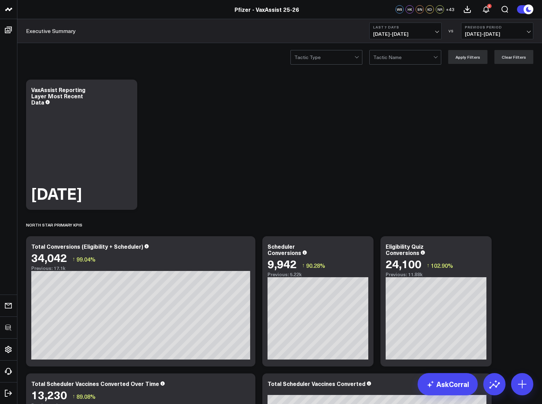
scroll to position [165, 0]
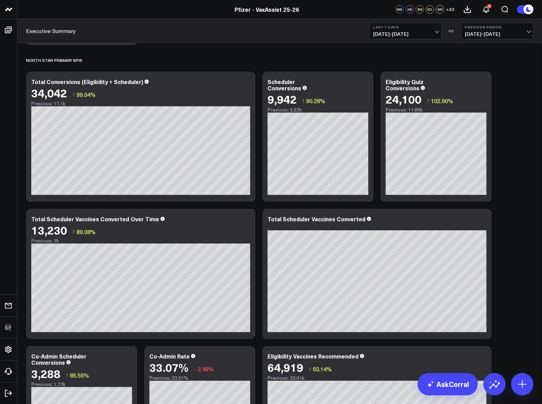
click at [484, 28] on b "Previous Period" at bounding box center [496, 27] width 65 height 4
click at [489, 74] on link "YoY" at bounding box center [497, 72] width 72 height 13
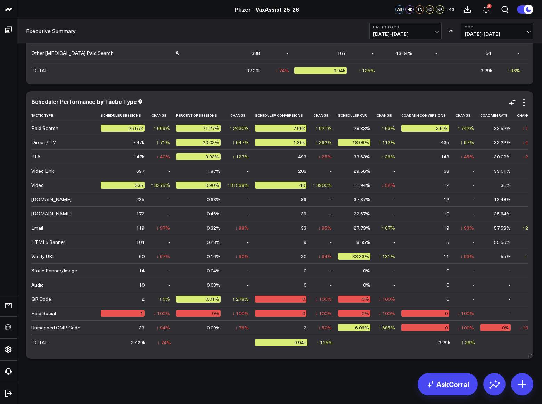
scroll to position [1, 0]
